Goal: Task Accomplishment & Management: Complete application form

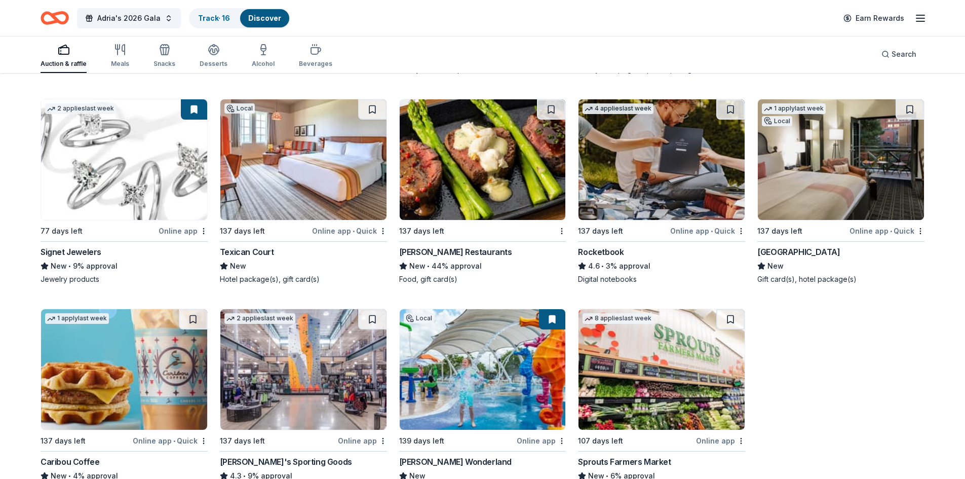
scroll to position [5398, 0]
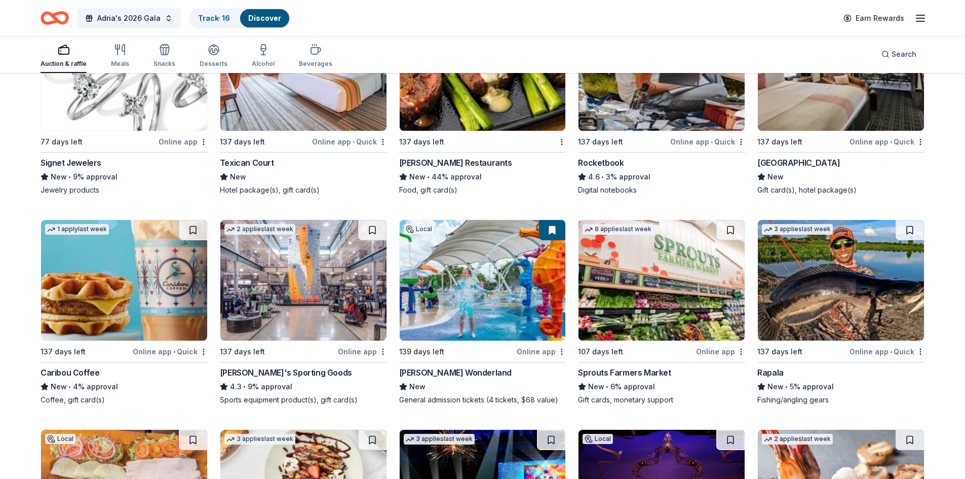
click at [325, 263] on img at bounding box center [303, 280] width 166 height 121
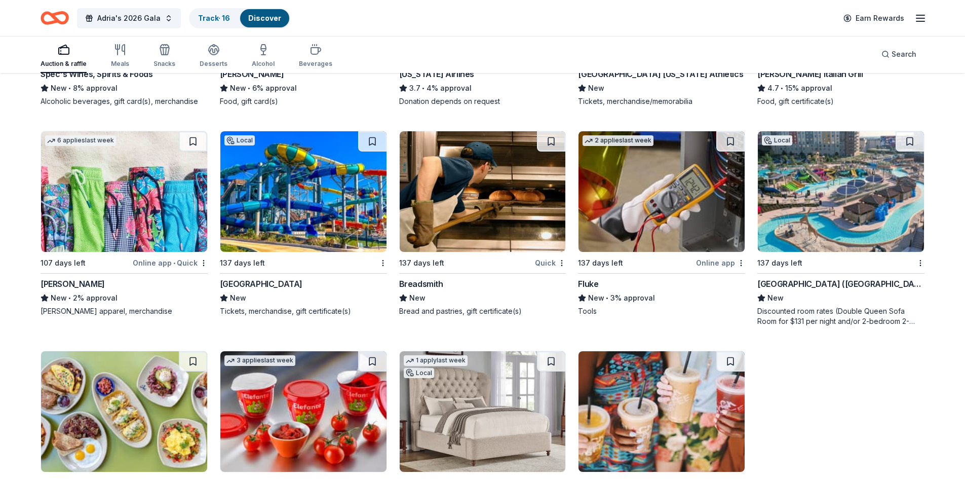
scroll to position [6561, 0]
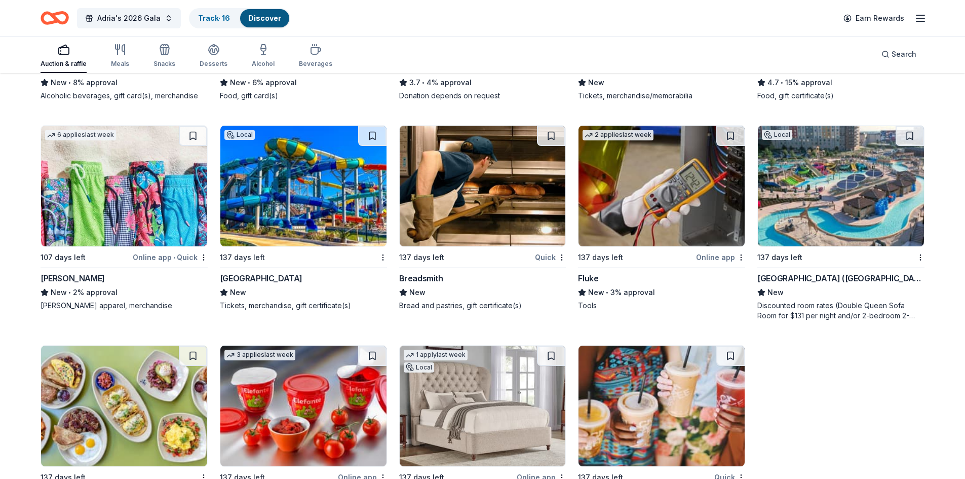
click at [154, 163] on img at bounding box center [124, 186] width 166 height 121
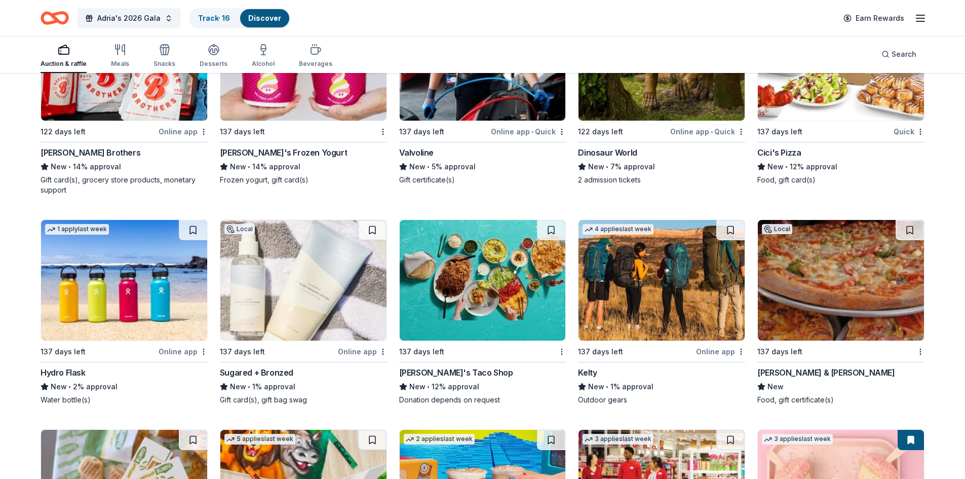
scroll to position [7319, 0]
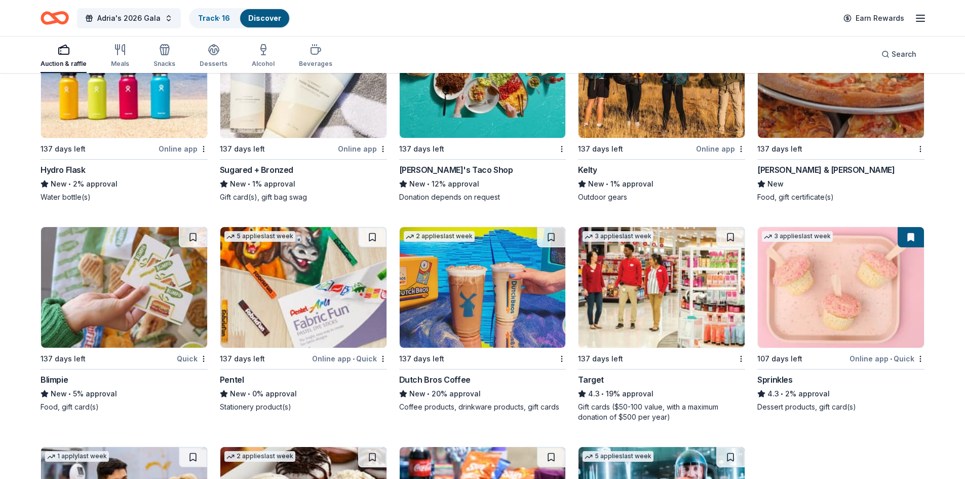
click at [480, 293] on img at bounding box center [483, 287] width 166 height 121
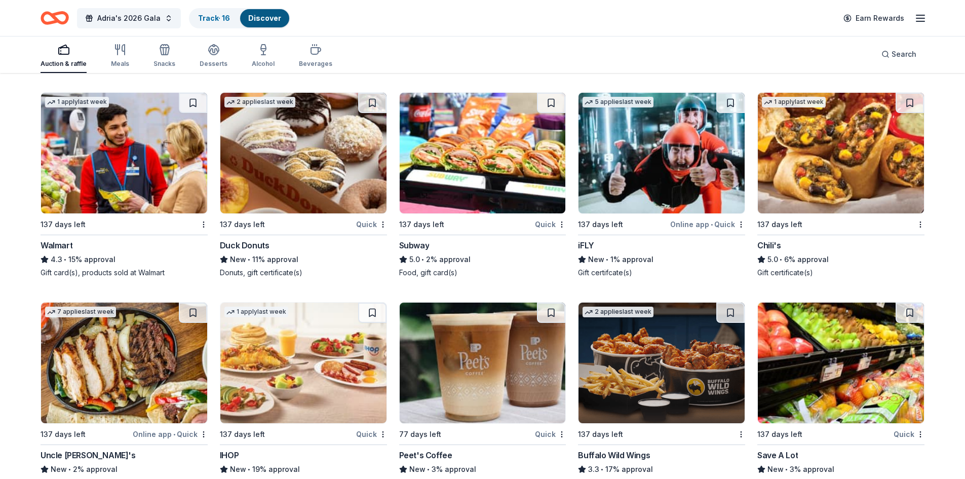
scroll to position [7673, 0]
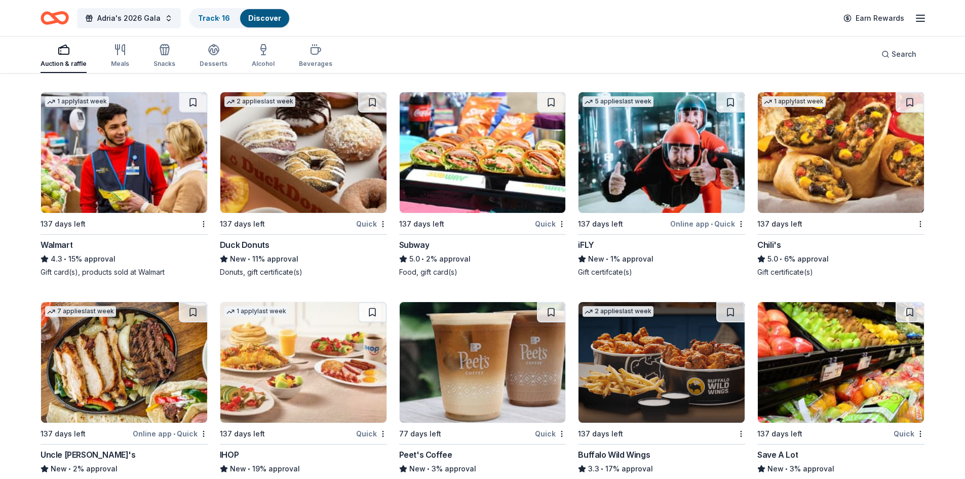
drag, startPoint x: 406, startPoint y: 199, endPoint x: 870, endPoint y: 259, distance: 467.8
click at [870, 259] on div "Chili's 5.0 • 6% approval Gift certificate(s)" at bounding box center [840, 258] width 167 height 38
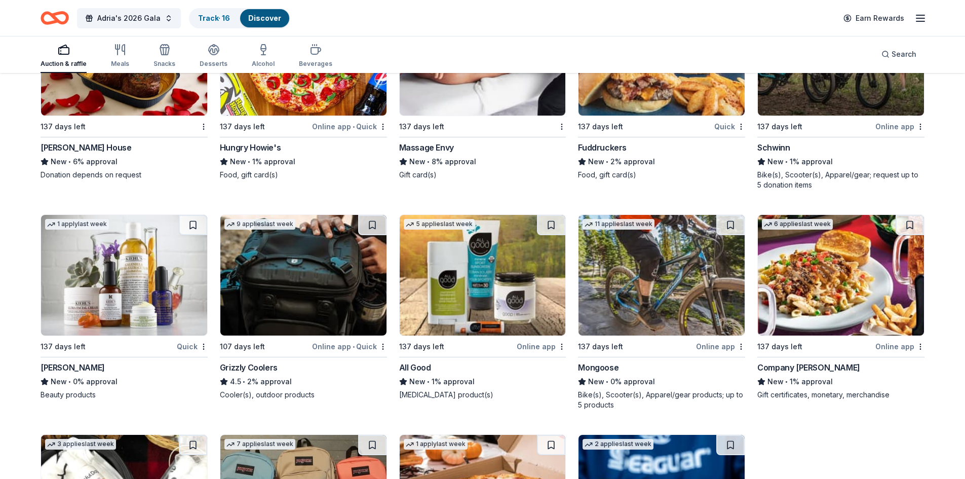
scroll to position [9087, 0]
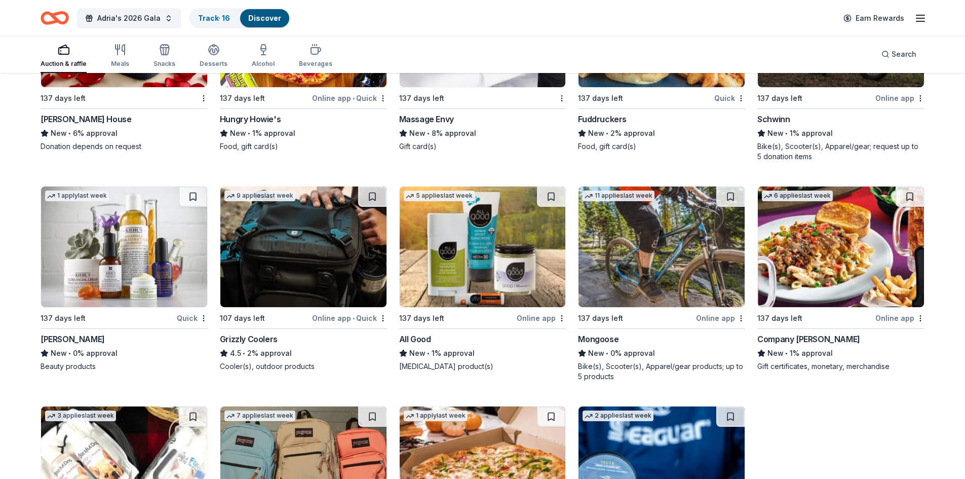
click at [149, 269] on img at bounding box center [124, 246] width 166 height 121
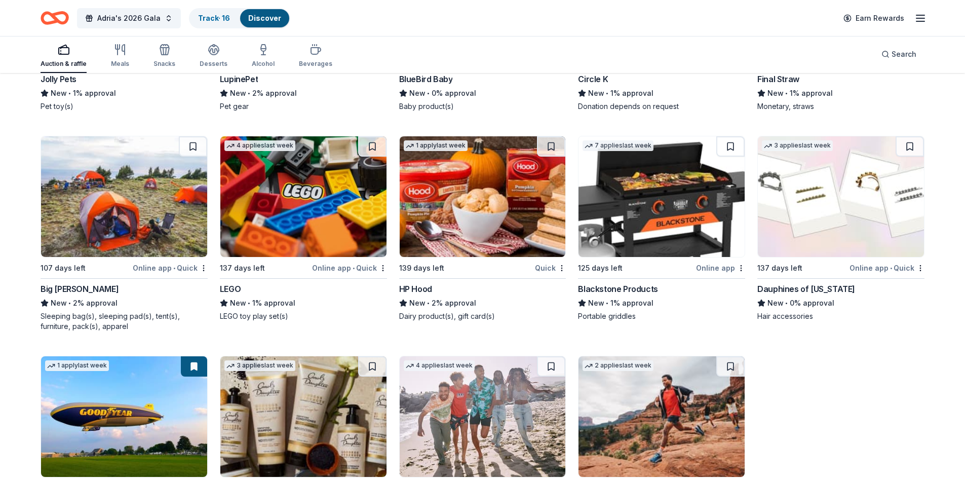
scroll to position [10939, 0]
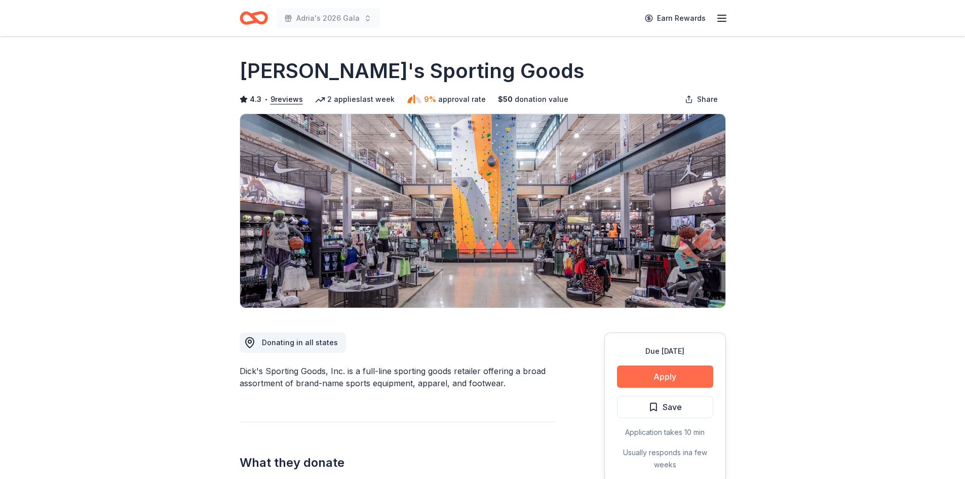
click at [691, 381] on button "Apply" at bounding box center [665, 376] width 96 height 22
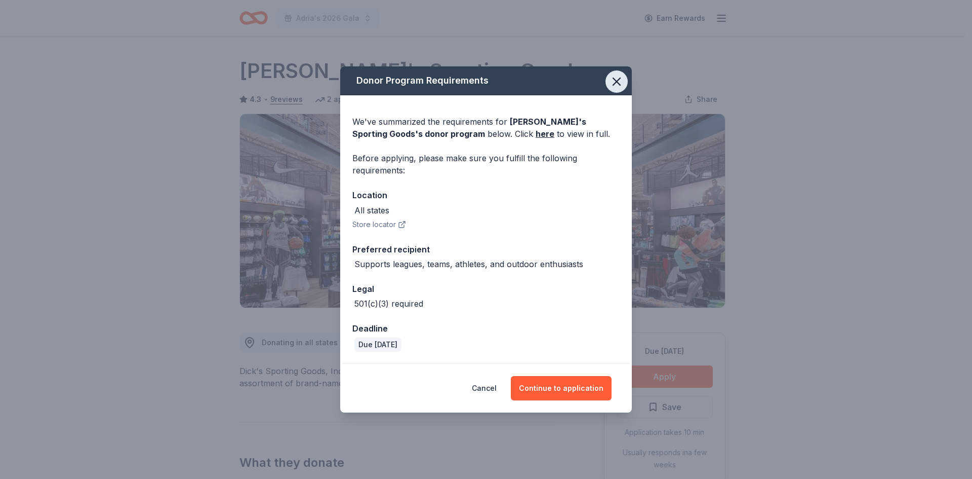
click at [617, 77] on icon "button" at bounding box center [617, 81] width 14 height 14
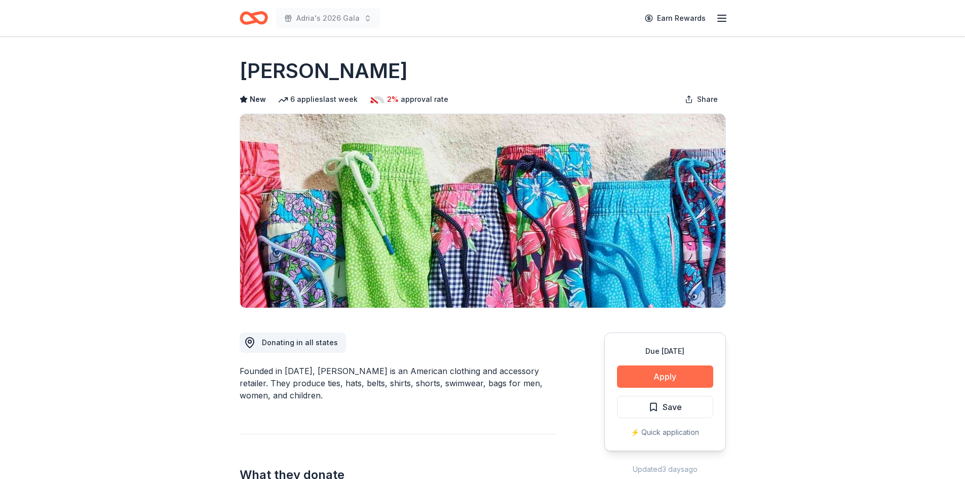
click at [674, 376] on button "Apply" at bounding box center [665, 376] width 96 height 22
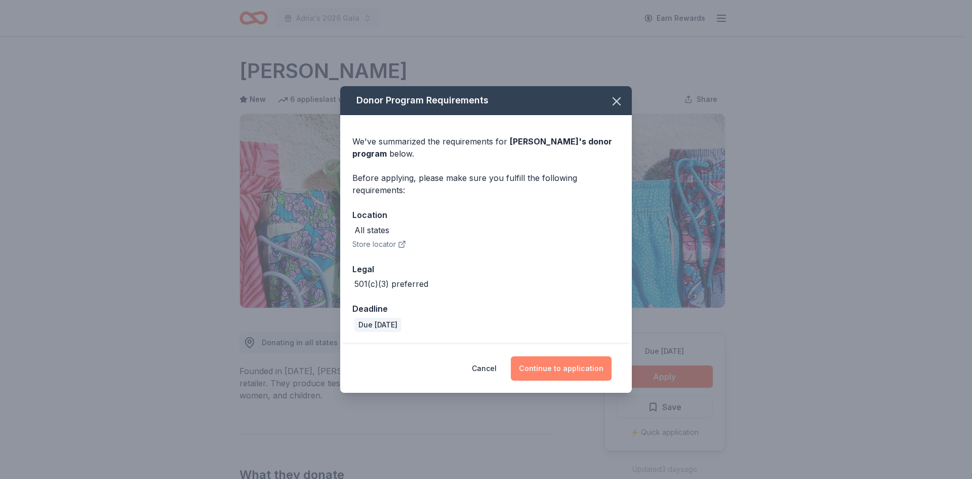
click at [537, 372] on button "Continue to application" at bounding box center [561, 368] width 101 height 24
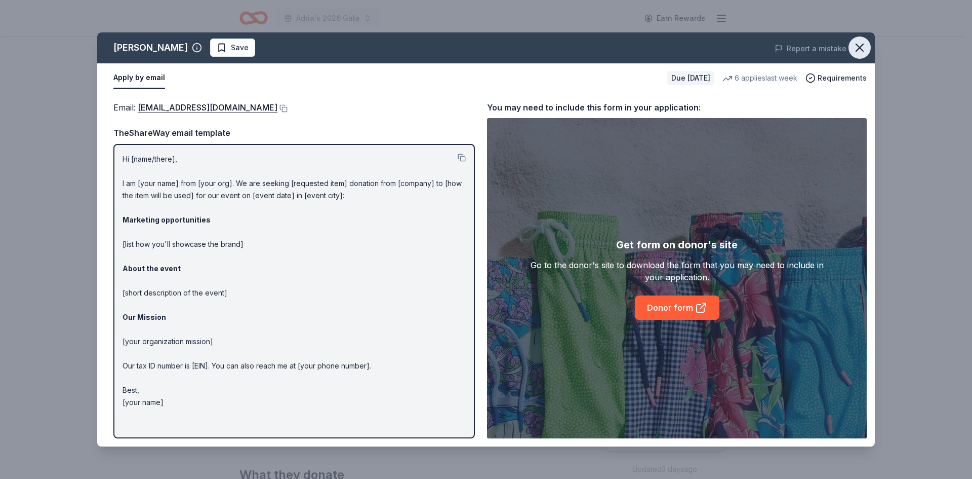
click at [866, 48] on icon "button" at bounding box center [860, 48] width 14 height 14
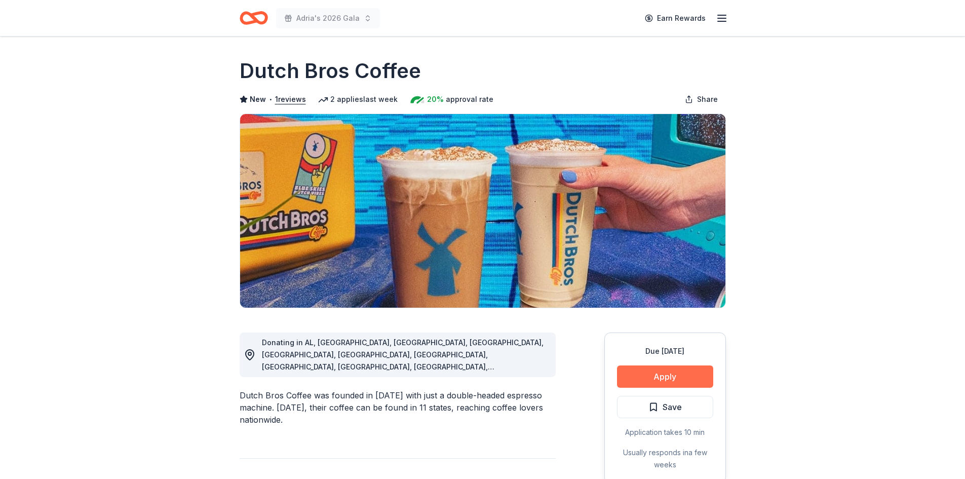
click at [679, 384] on button "Apply" at bounding box center [665, 376] width 96 height 22
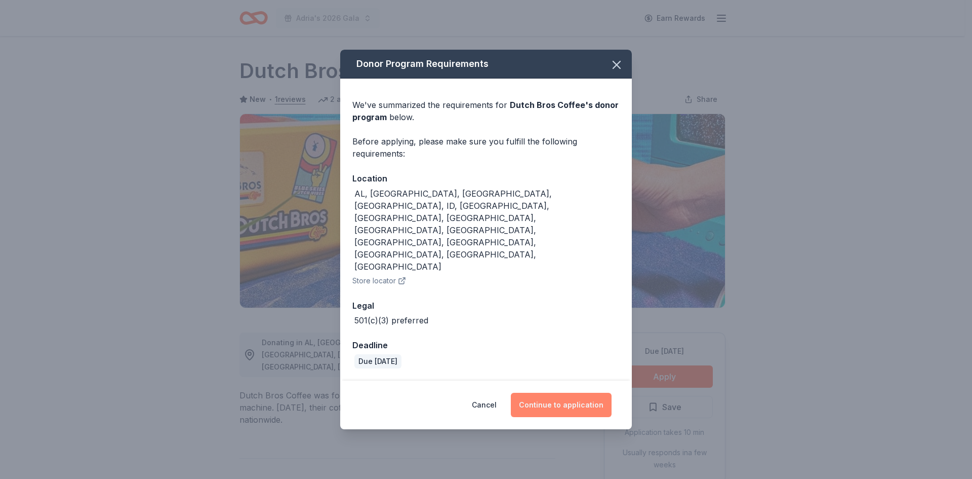
click at [578, 392] on button "Continue to application" at bounding box center [561, 404] width 101 height 24
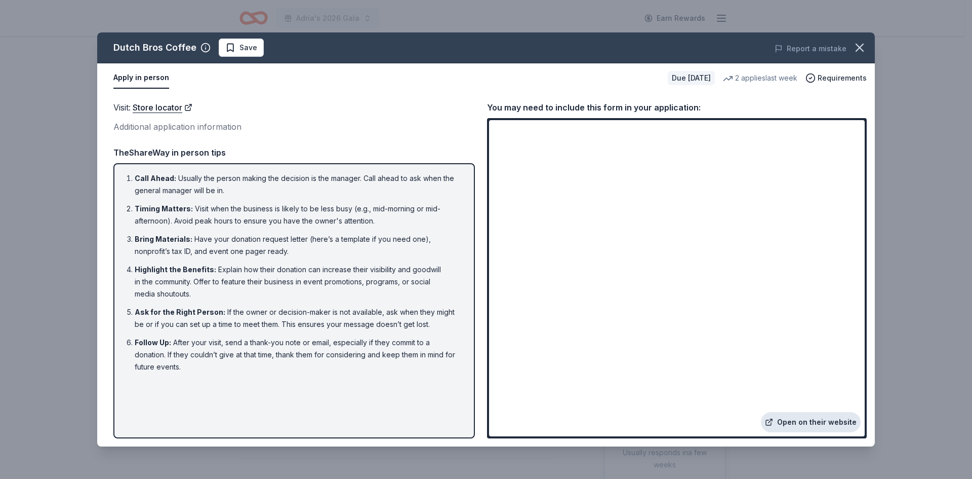
click at [814, 424] on link "Open on their website" at bounding box center [811, 422] width 100 height 20
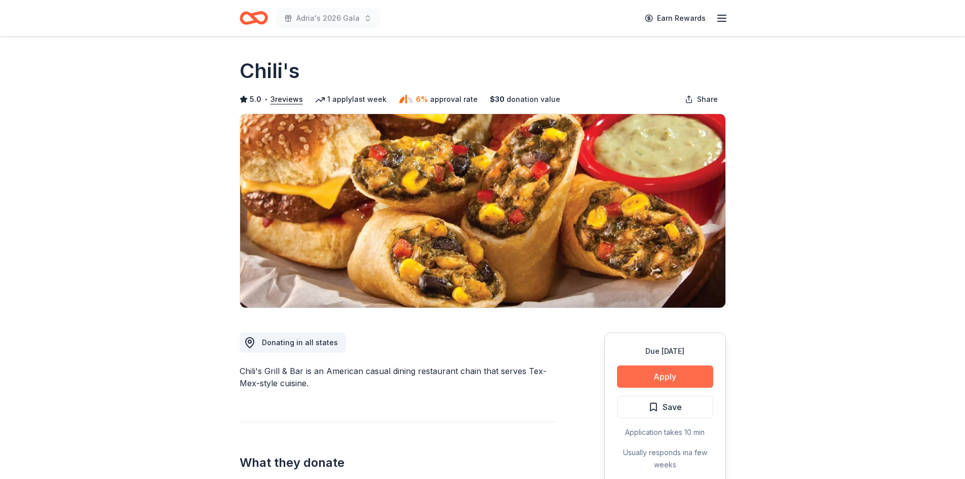
click at [659, 381] on button "Apply" at bounding box center [665, 376] width 96 height 22
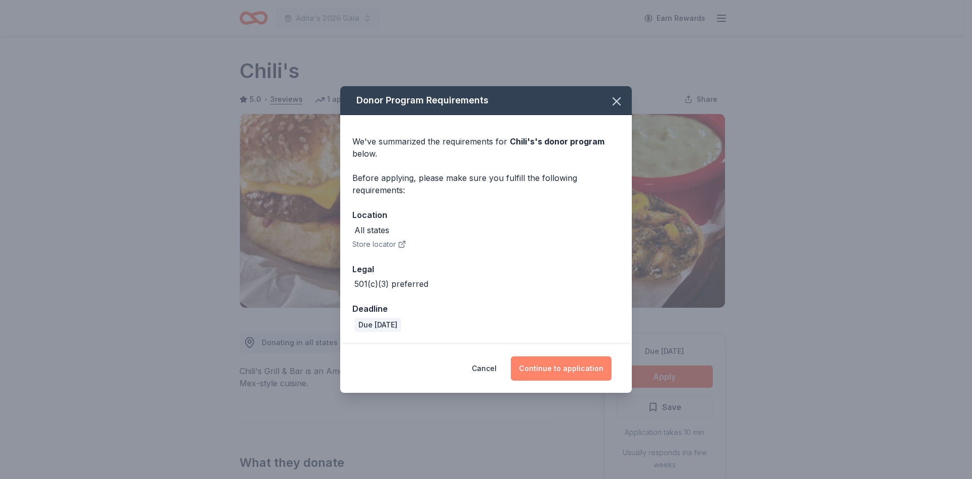
click at [535, 371] on button "Continue to application" at bounding box center [561, 368] width 101 height 24
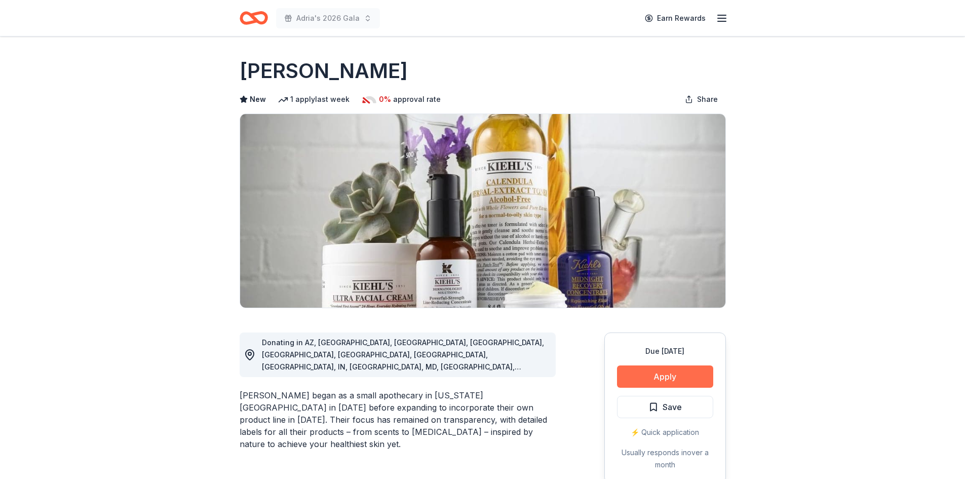
click at [645, 375] on button "Apply" at bounding box center [665, 376] width 96 height 22
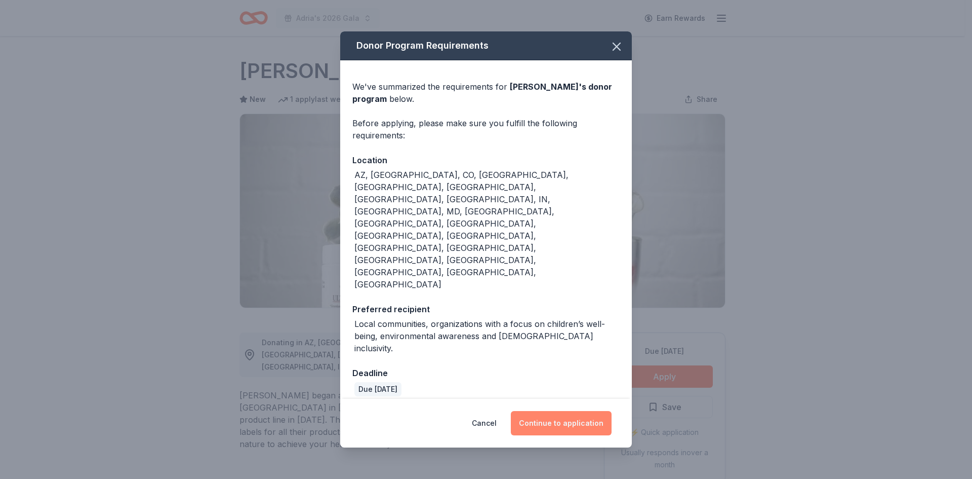
click at [562, 411] on button "Continue to application" at bounding box center [561, 423] width 101 height 24
